Goal: Task Accomplishment & Management: Use online tool/utility

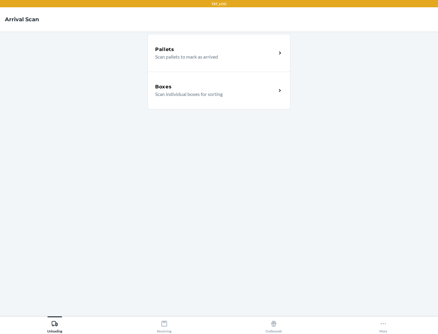
click at [216, 87] on div "Boxes" at bounding box center [215, 86] width 121 height 7
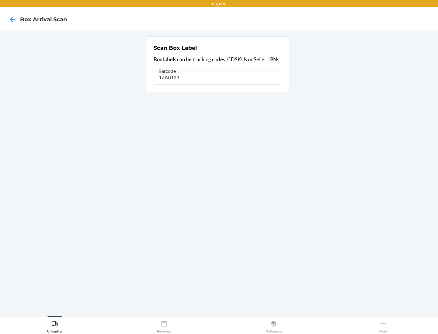
type input "1ZAti123"
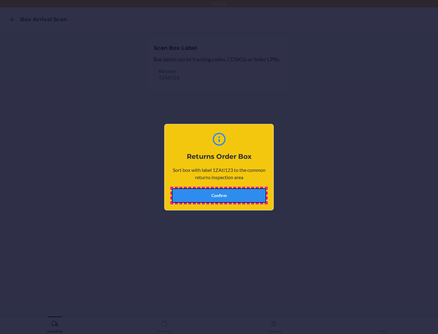
click at [219, 195] on button "Confirm" at bounding box center [219, 195] width 94 height 15
